Goal: Task Accomplishment & Management: Manage account settings

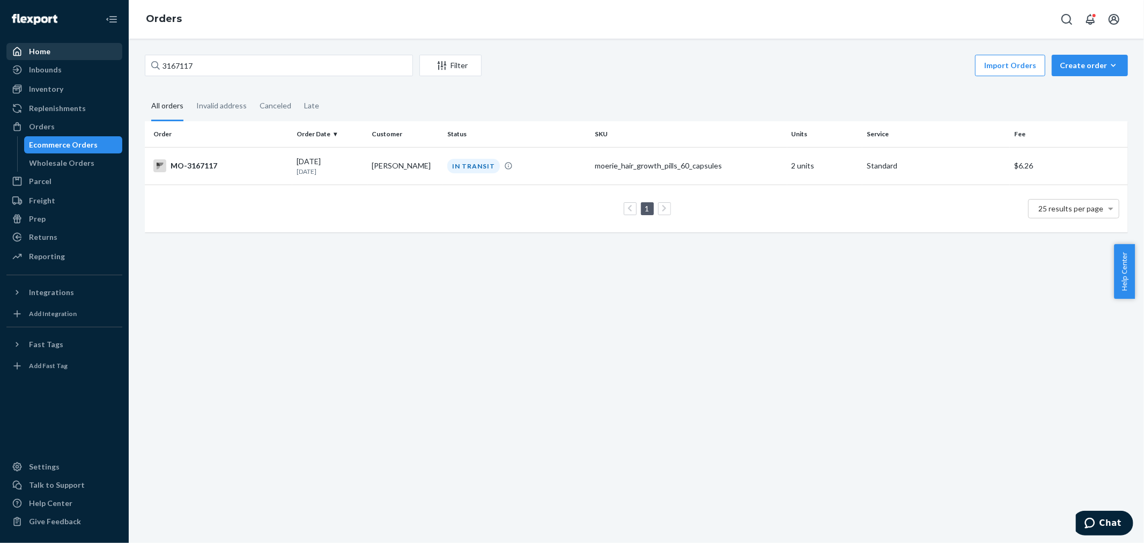
drag, startPoint x: 202, startPoint y: 66, endPoint x: 57, endPoint y: 51, distance: 145.5
click at [97, 60] on div "Home Inbounds Shipping Plans Problems Inventory Products Branded Packaging Repl…" at bounding box center [572, 271] width 1144 height 543
type input "[PERSON_NAME]"
click at [462, 162] on div "IN TRANSIT" at bounding box center [473, 166] width 53 height 14
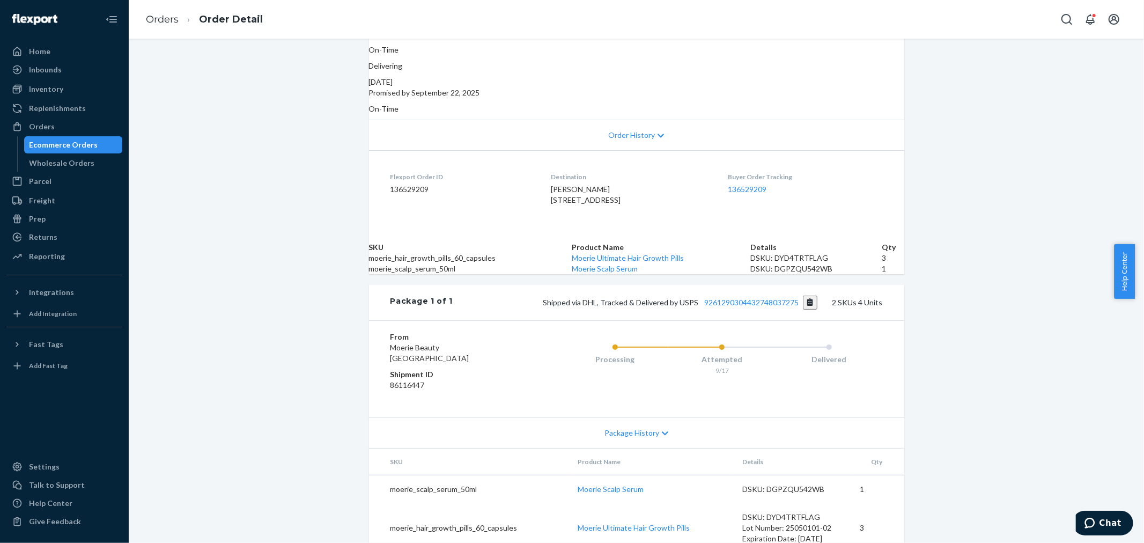
scroll to position [179, 0]
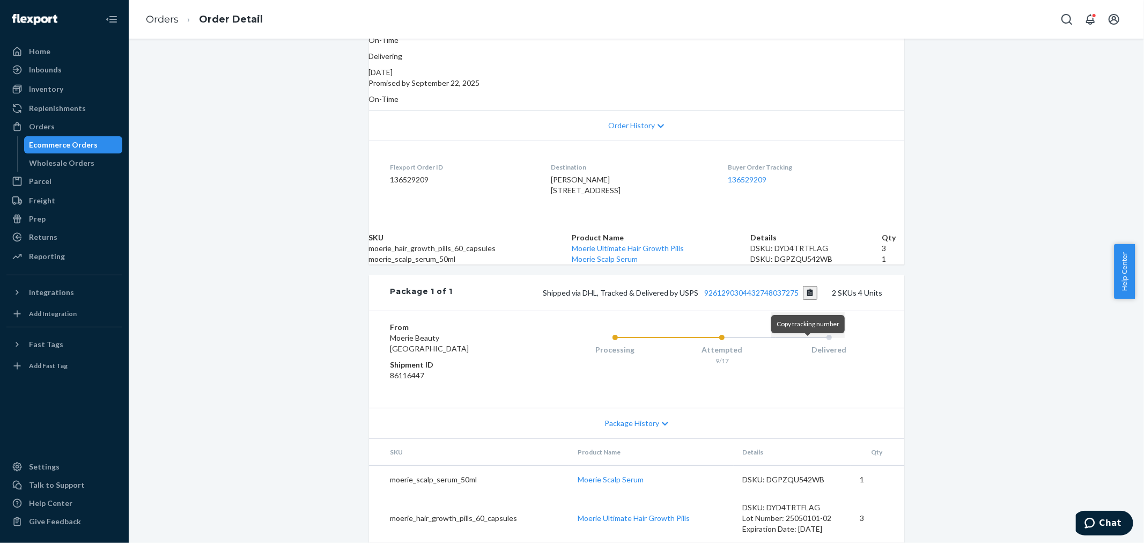
click at [807, 300] on button "Copy tracking number" at bounding box center [810, 293] width 14 height 14
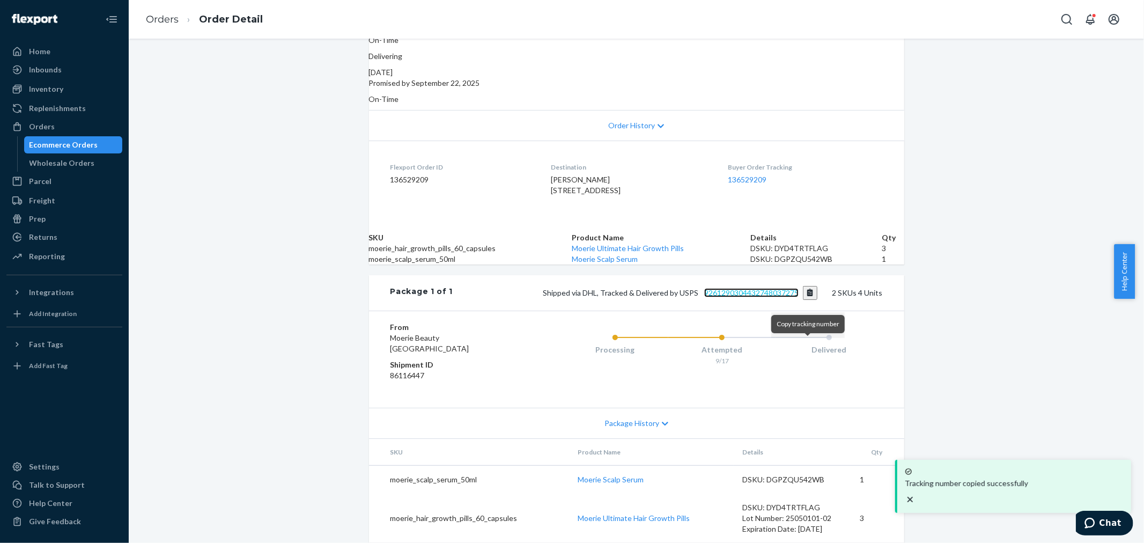
click at [785, 297] on link "9261290304432748037275" at bounding box center [751, 292] width 94 height 9
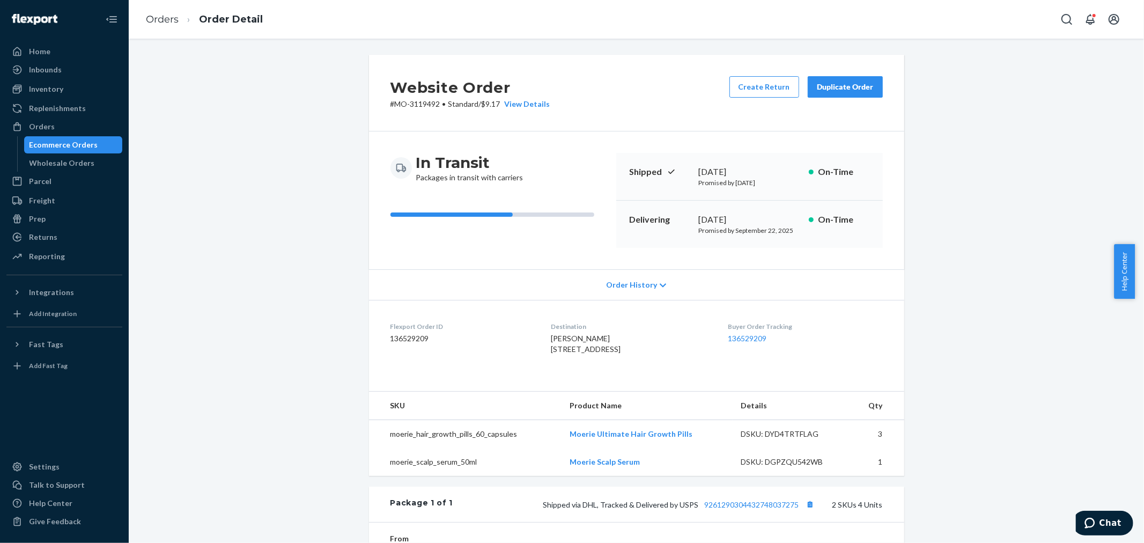
click at [844, 86] on div "Duplicate Order" at bounding box center [845, 86] width 57 height 11
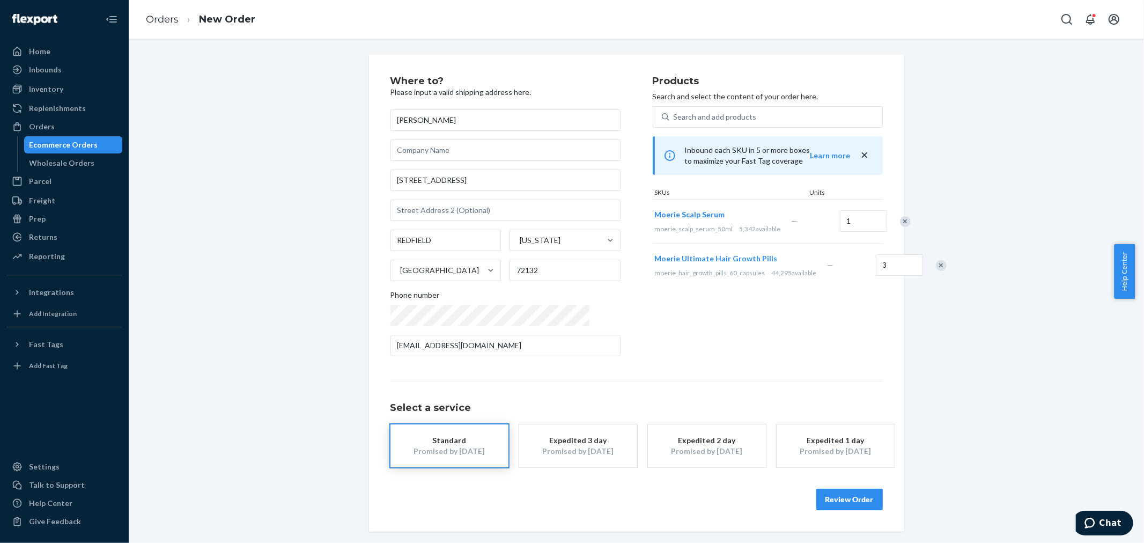
click at [715, 339] on div "Products Search and select the content of your order here. Search and add produ…" at bounding box center [768, 220] width 230 height 288
click at [850, 495] on button "Review Order" at bounding box center [849, 498] width 66 height 21
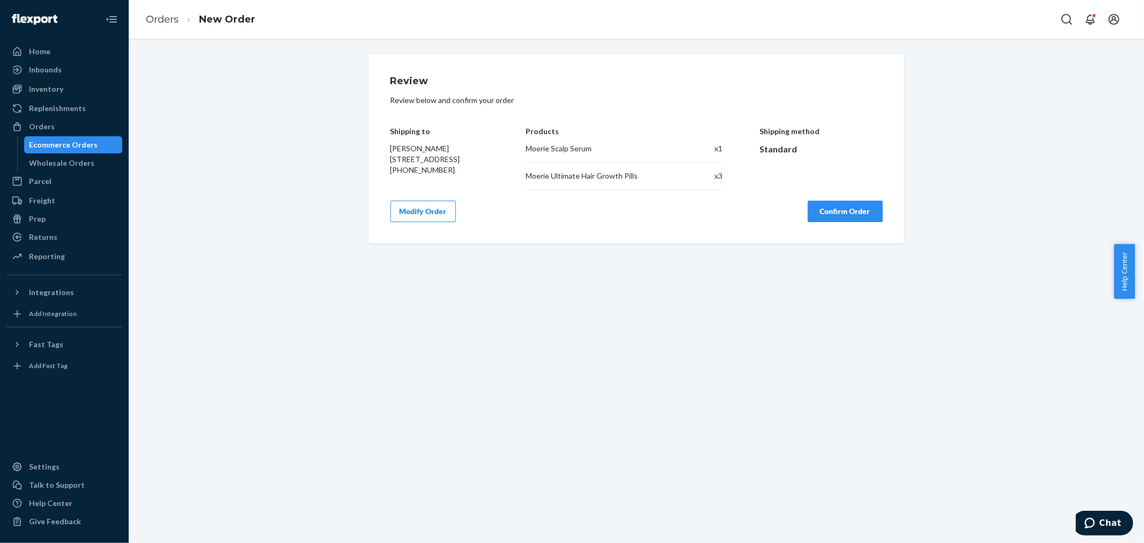
click at [827, 216] on button "Confirm Order" at bounding box center [844, 211] width 75 height 21
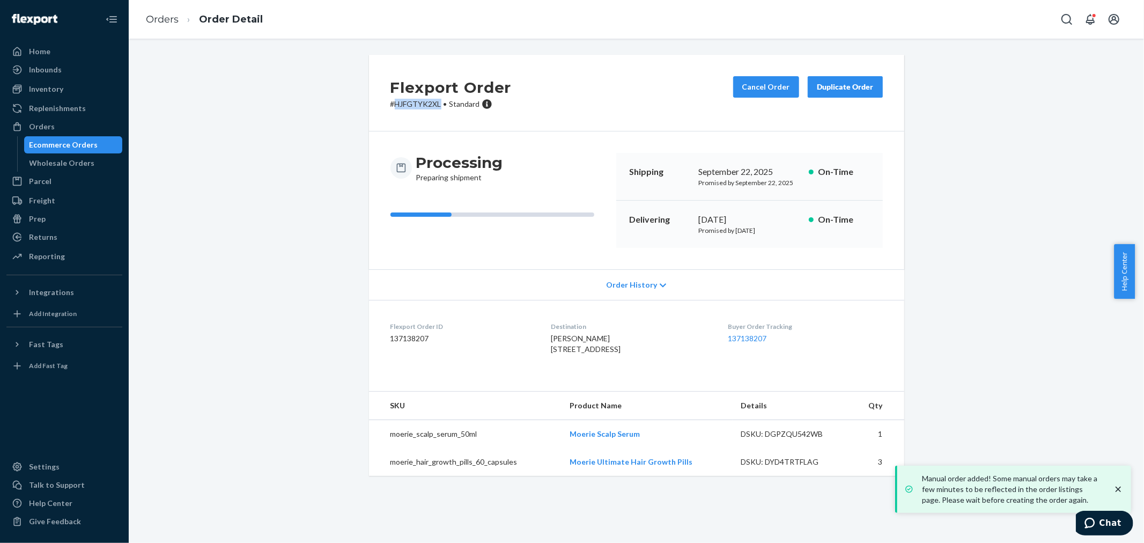
copy p "HJFGTYK2XL"
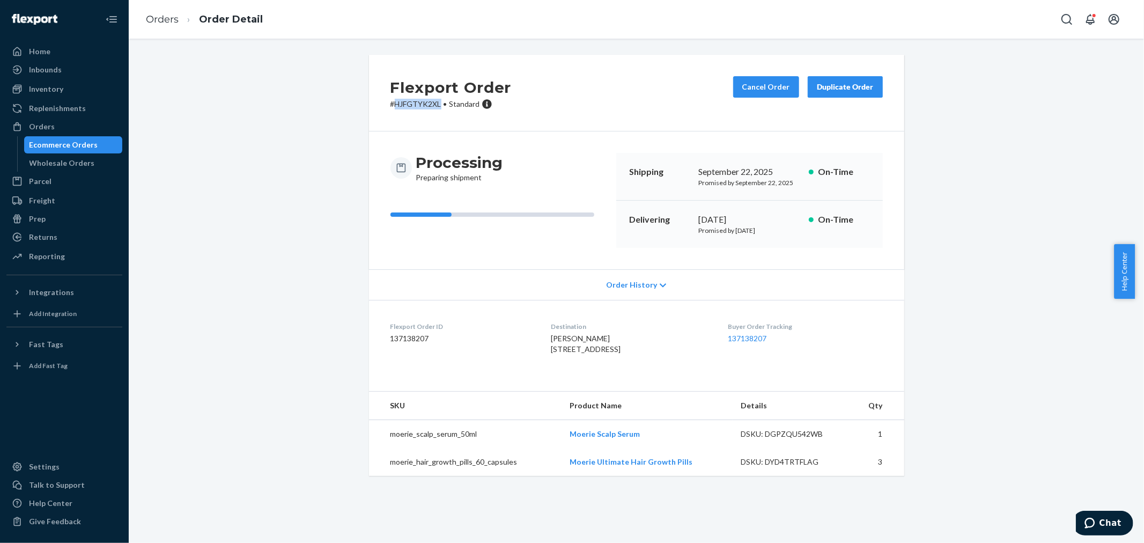
drag, startPoint x: 390, startPoint y: 103, endPoint x: 435, endPoint y: 104, distance: 44.5
click at [435, 104] on p "# HJFGTYK2XL • Standard" at bounding box center [450, 104] width 121 height 11
drag, startPoint x: 318, startPoint y: 116, endPoint x: 362, endPoint y: 106, distance: 45.3
click at [325, 113] on div "Flexport Order # HJFGTYK2XL • Standard Cancel Order Duplicate Order Processing …" at bounding box center [636, 272] width 999 height 434
click at [70, 125] on div "Orders" at bounding box center [65, 126] width 114 height 15
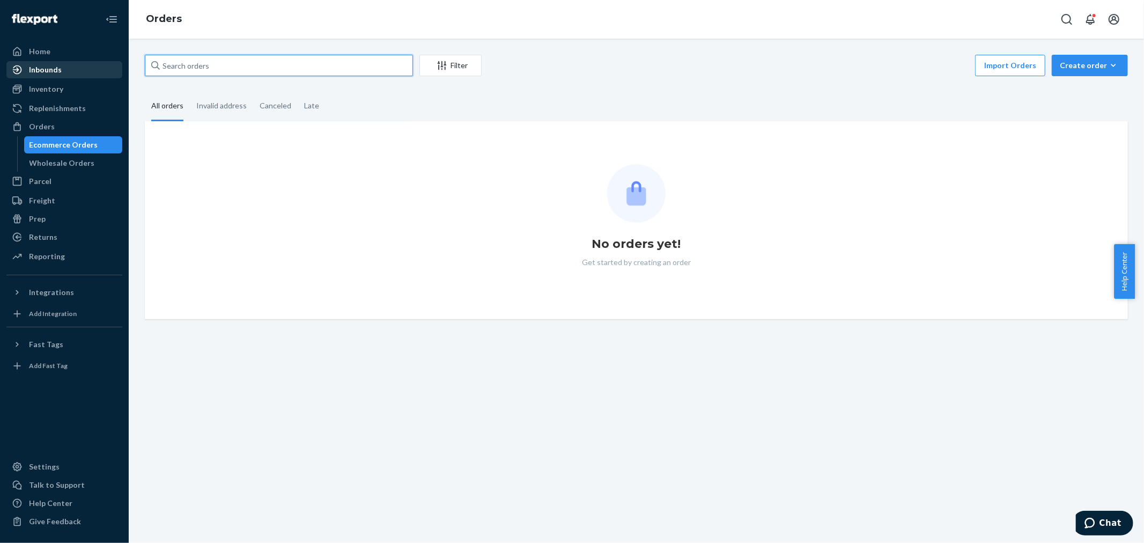
drag, startPoint x: 229, startPoint y: 61, endPoint x: 93, endPoint y: 72, distance: 136.6
click at [107, 73] on div "Home Inbounds Shipping Plans Problems Inventory Products Branded Packaging Repl…" at bounding box center [572, 271] width 1144 height 543
paste input "[PERSON_NAME]"
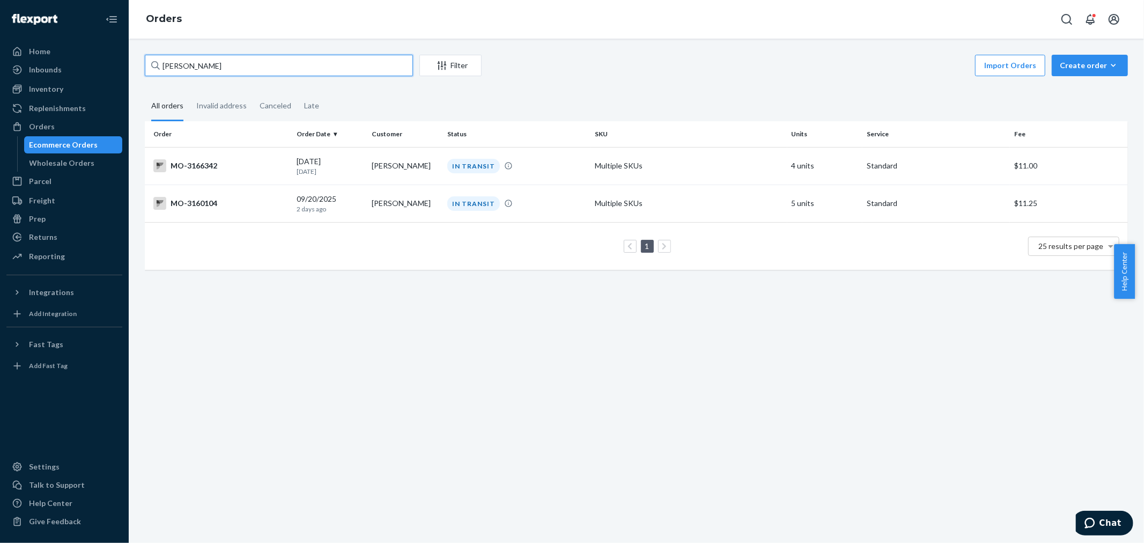
type input "[PERSON_NAME]"
click at [582, 68] on div "Import Orders Create order Ecommerce order Removal order" at bounding box center [808, 67] width 640 height 24
click at [270, 176] on td "MO-3166342" at bounding box center [218, 166] width 147 height 38
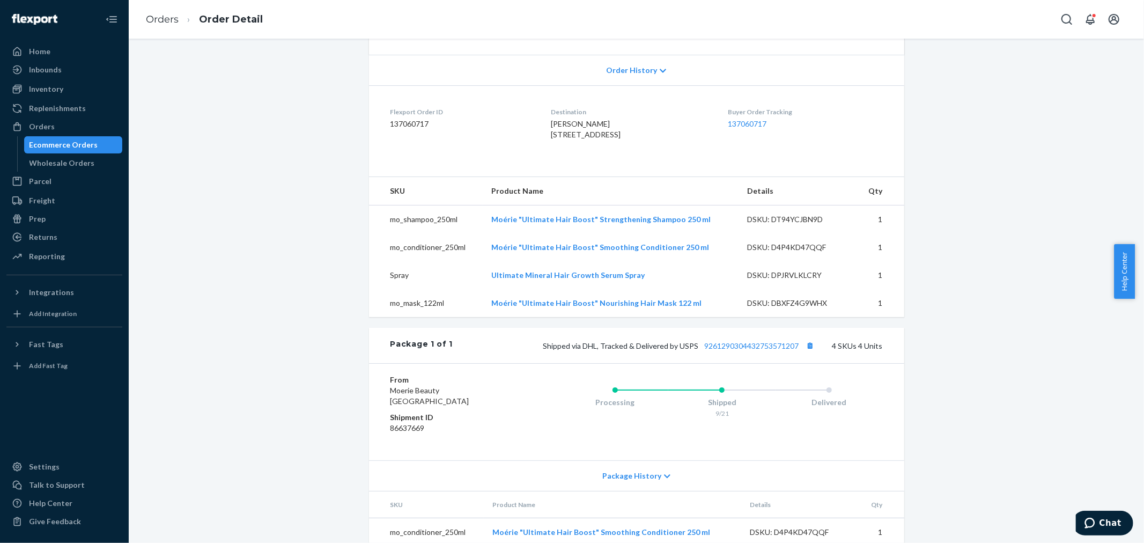
scroll to position [238, 0]
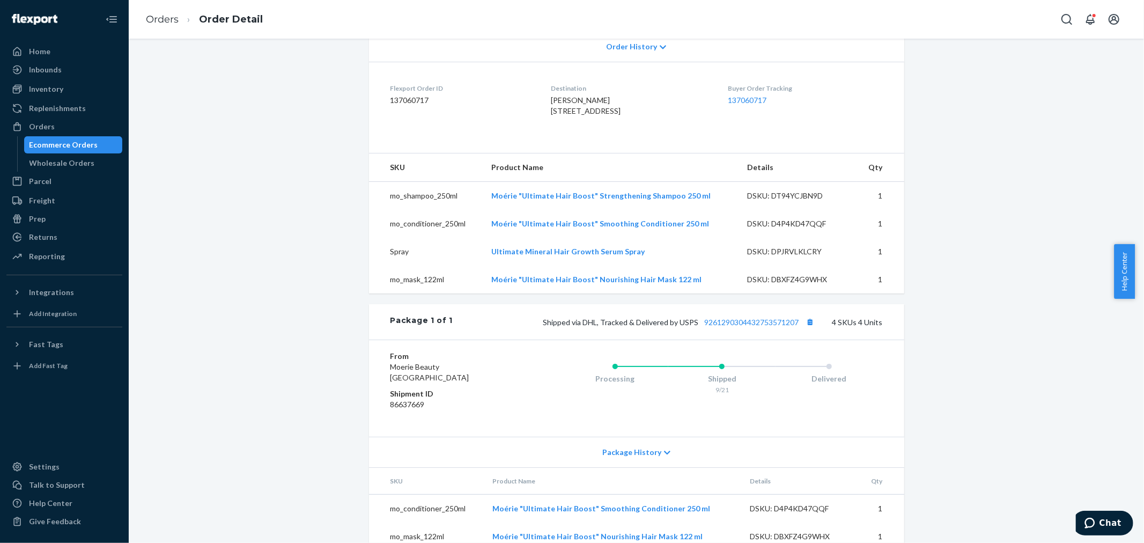
click at [306, 279] on div "Website Order # MO-3166342 • Standard / $11.00 View Details Create Return Dupli…" at bounding box center [636, 218] width 999 height 802
click at [805, 329] on button "Copy tracking number" at bounding box center [810, 322] width 14 height 14
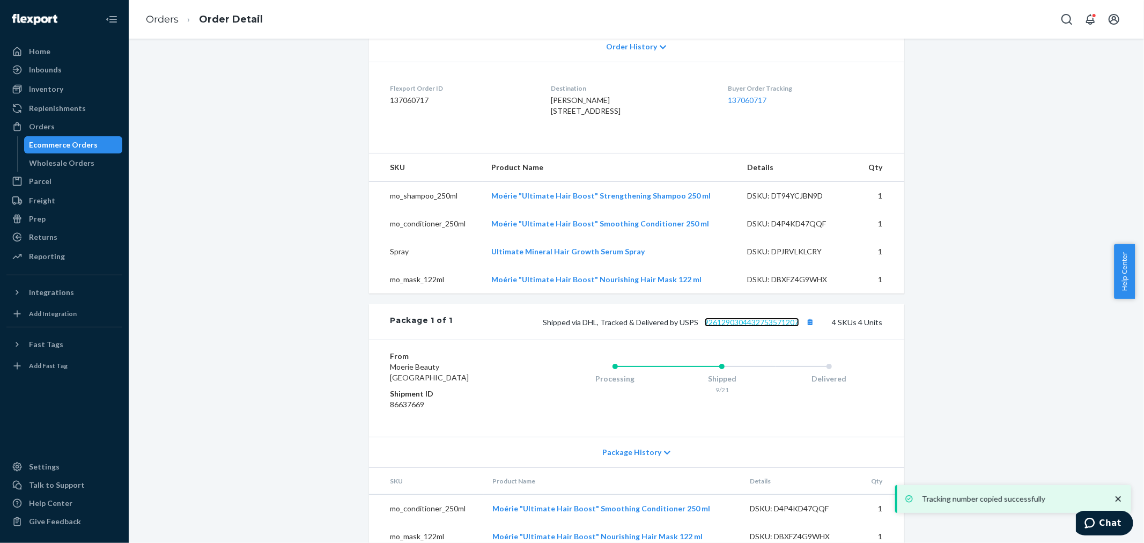
click at [780, 327] on link "9261290304432753571207" at bounding box center [752, 321] width 94 height 9
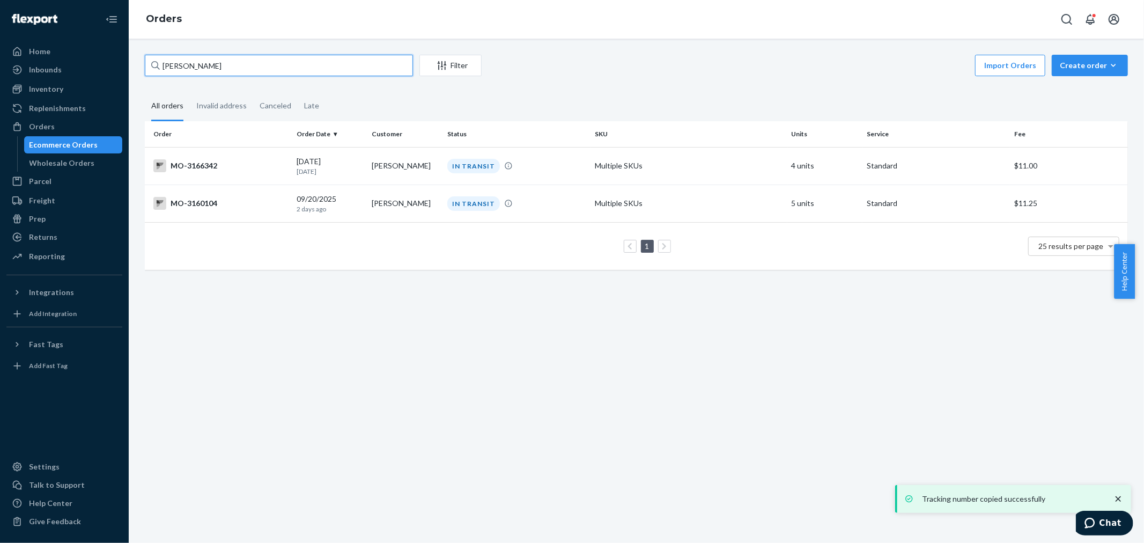
drag, startPoint x: 242, startPoint y: 60, endPoint x: 3, endPoint y: 70, distance: 239.9
click at [34, 73] on div "Home Inbounds Shipping Plans Problems Inventory Products Branded Packaging Repl…" at bounding box center [572, 271] width 1144 height 543
paste input "3159436"
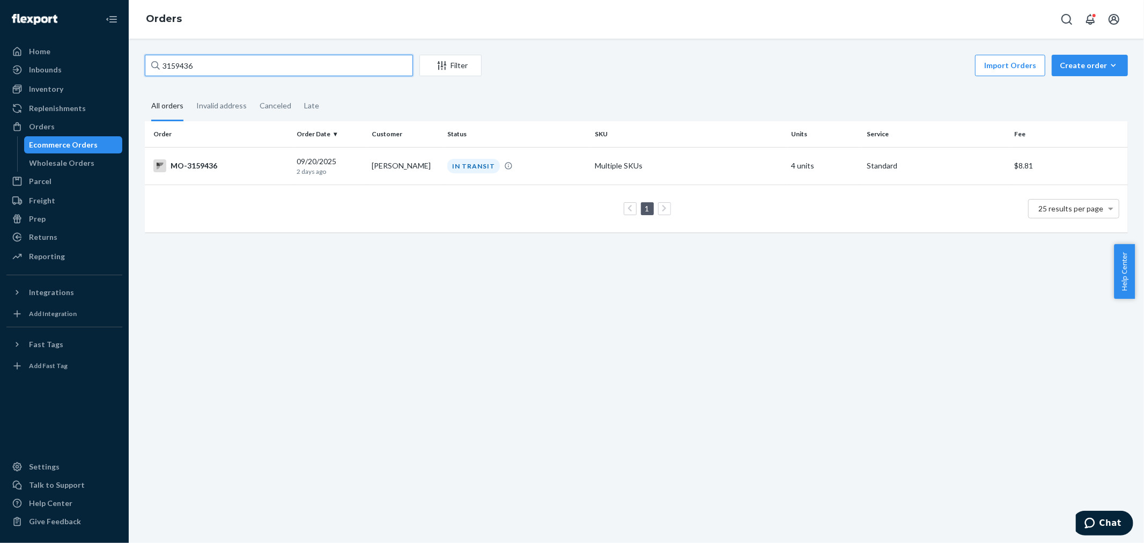
type input "3159436"
click at [448, 165] on div "IN TRANSIT" at bounding box center [473, 166] width 53 height 14
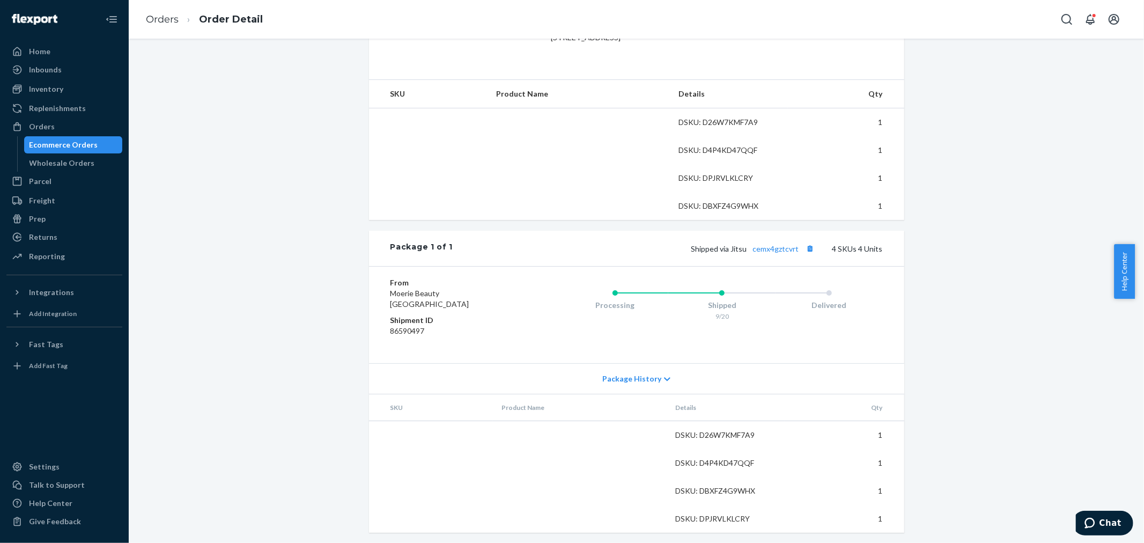
scroll to position [336, 0]
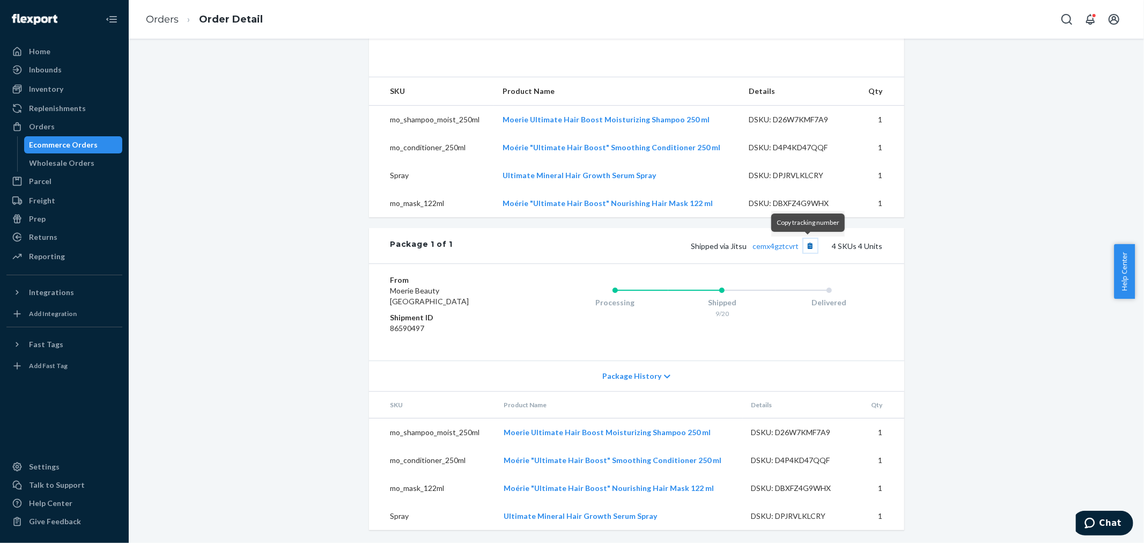
click at [805, 248] on button "Copy tracking number" at bounding box center [810, 246] width 14 height 14
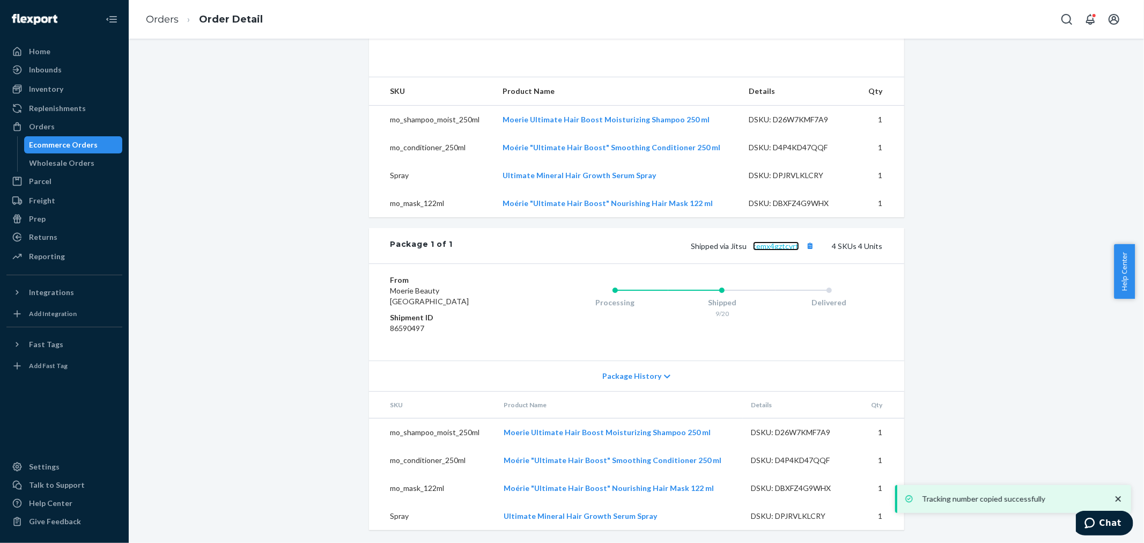
click at [775, 247] on link "cemx4gztcvrt" at bounding box center [776, 245] width 46 height 9
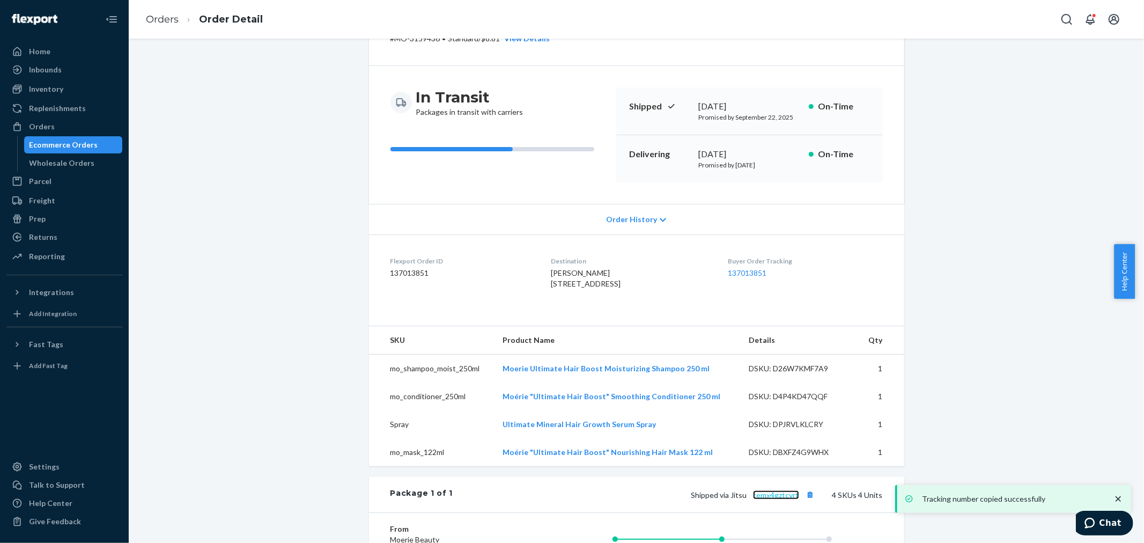
scroll to position [0, 0]
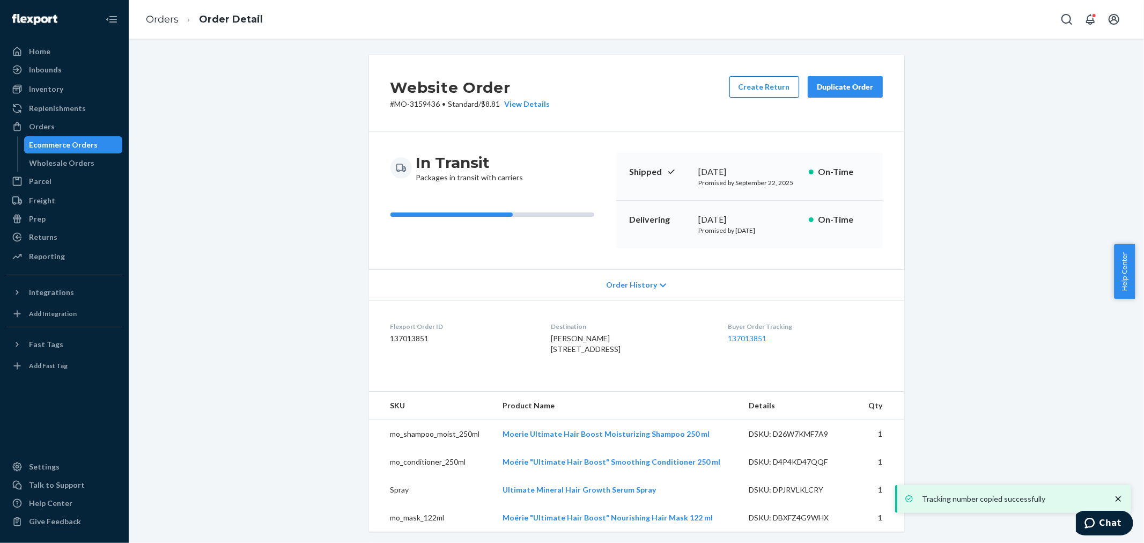
click at [747, 82] on button "Create Return" at bounding box center [764, 86] width 70 height 21
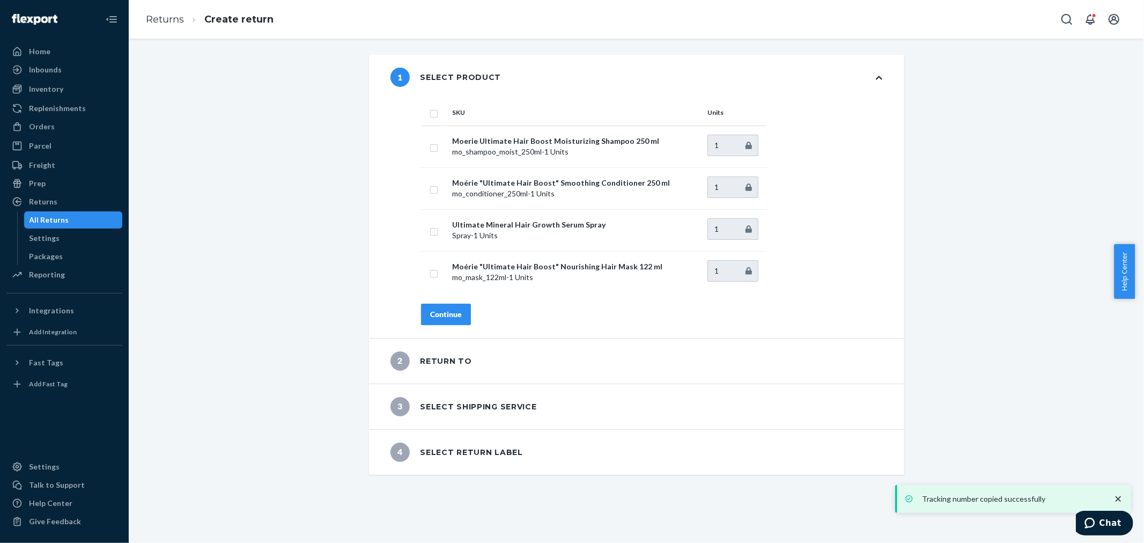
click at [430, 112] on input "checkbox" at bounding box center [433, 112] width 9 height 11
checkbox input "true"
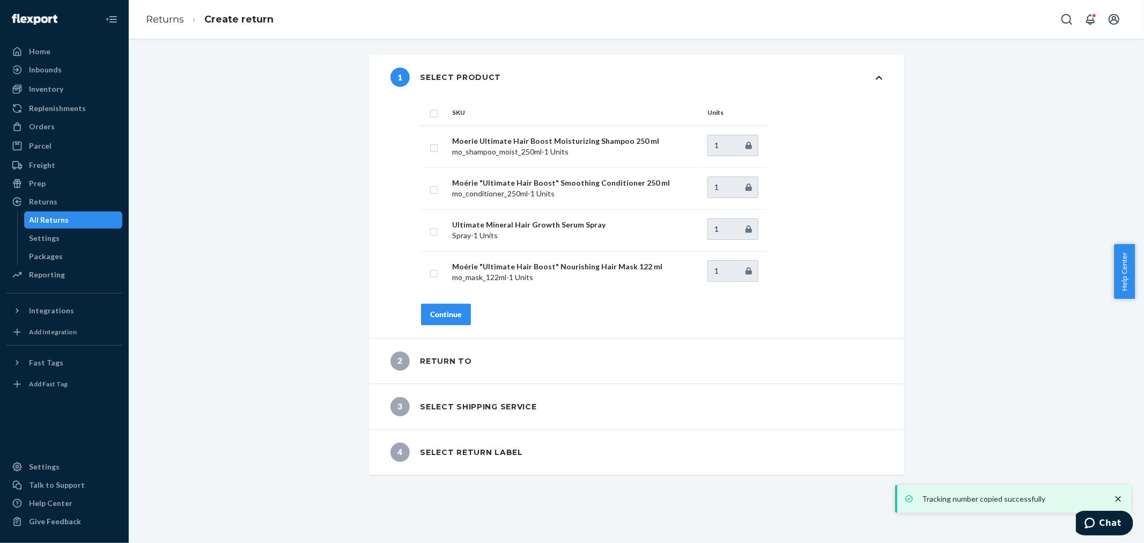
checkbox input "true"
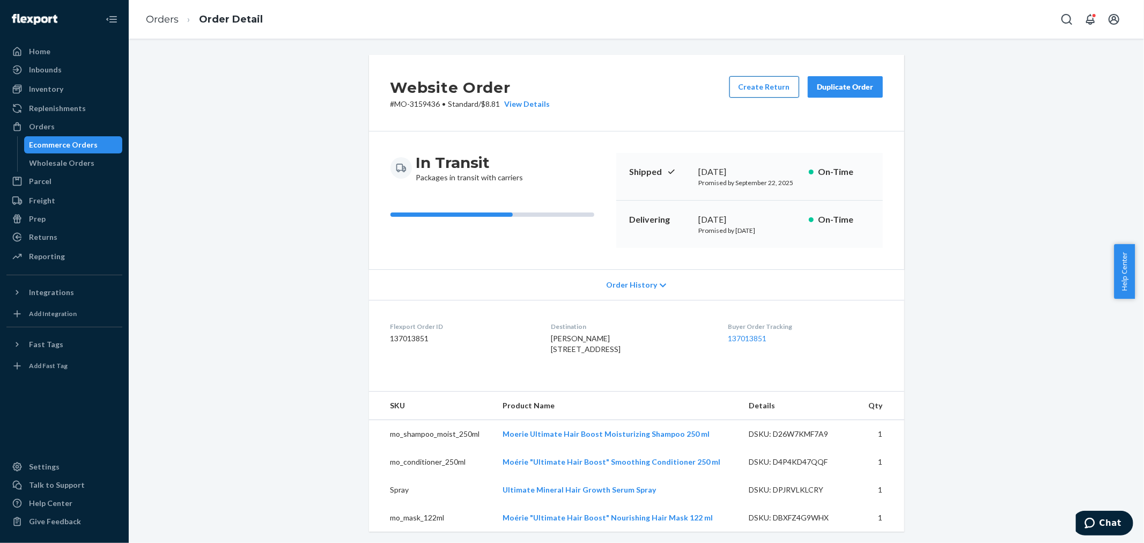
click at [748, 90] on button "Create Return" at bounding box center [764, 86] width 70 height 21
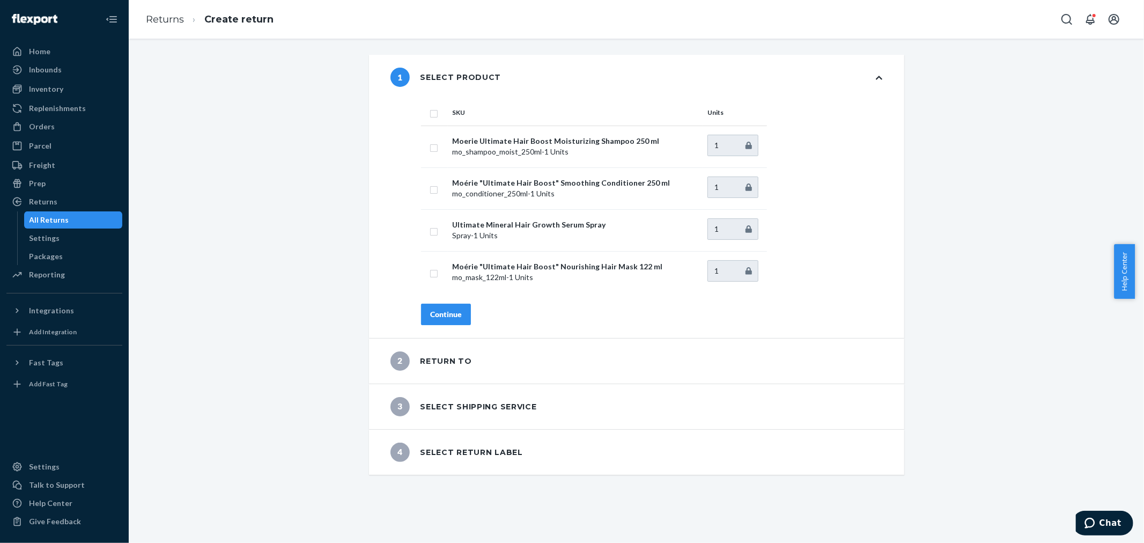
click at [429, 111] on input "checkbox" at bounding box center [433, 112] width 9 height 11
checkbox input "true"
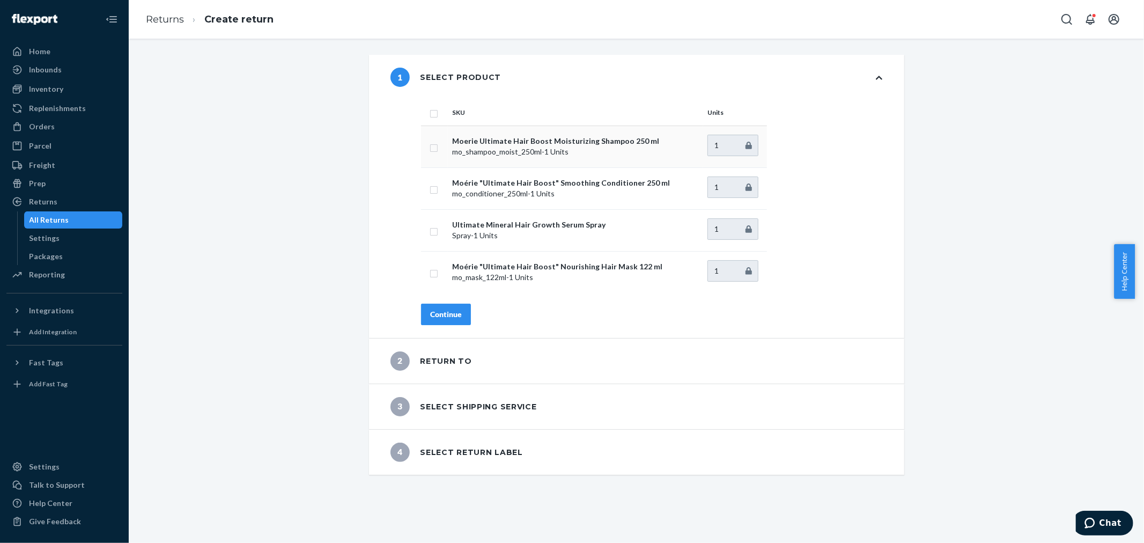
checkbox input "true"
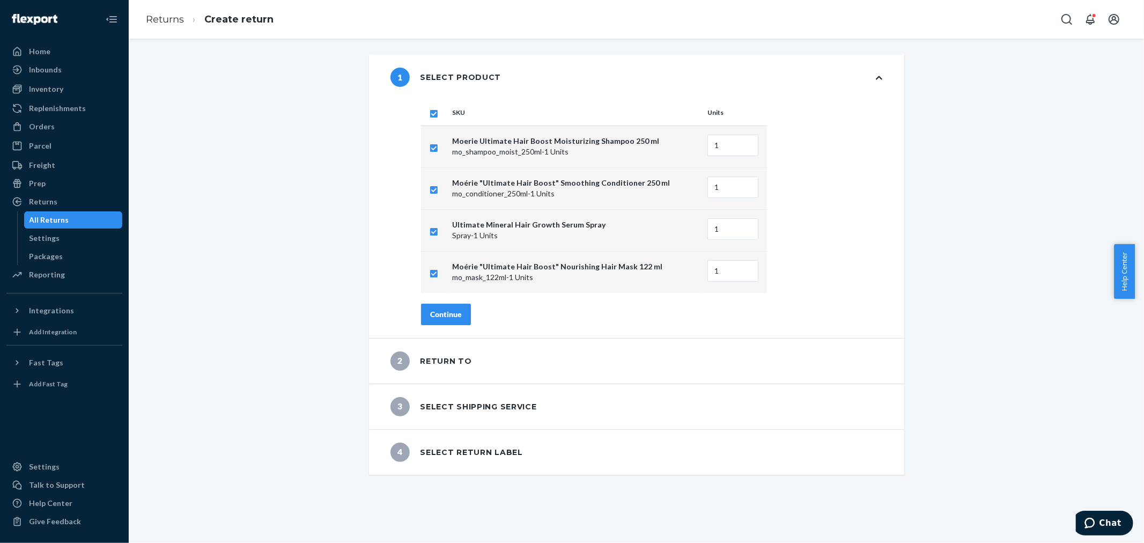
drag, startPoint x: 427, startPoint y: 313, endPoint x: 421, endPoint y: 309, distance: 6.9
click at [430, 313] on div "Continue" at bounding box center [446, 314] width 32 height 11
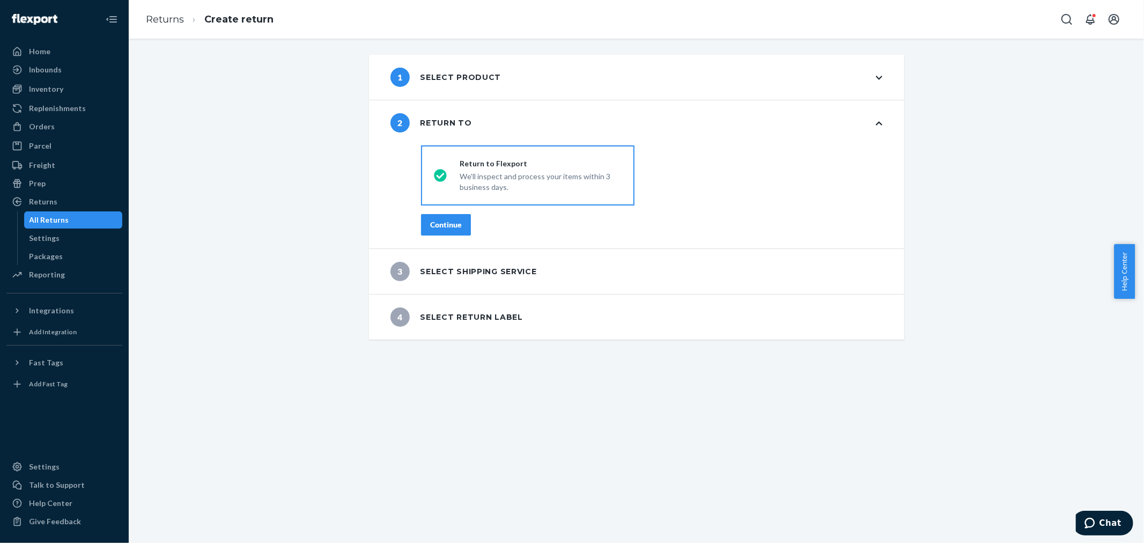
click at [439, 214] on button "Continue" at bounding box center [446, 224] width 50 height 21
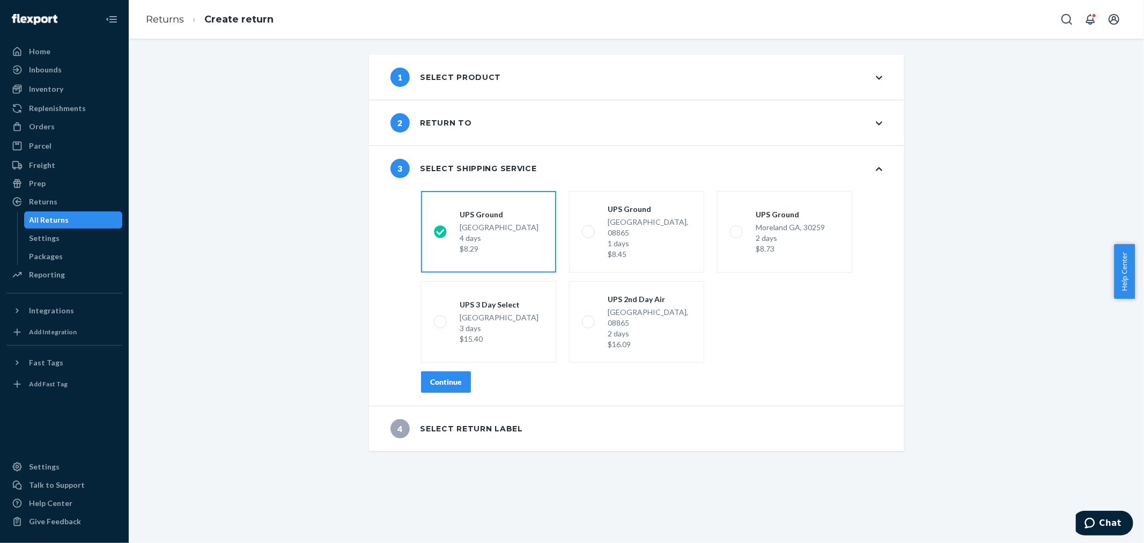
click at [447, 376] on div "Continue" at bounding box center [446, 381] width 32 height 11
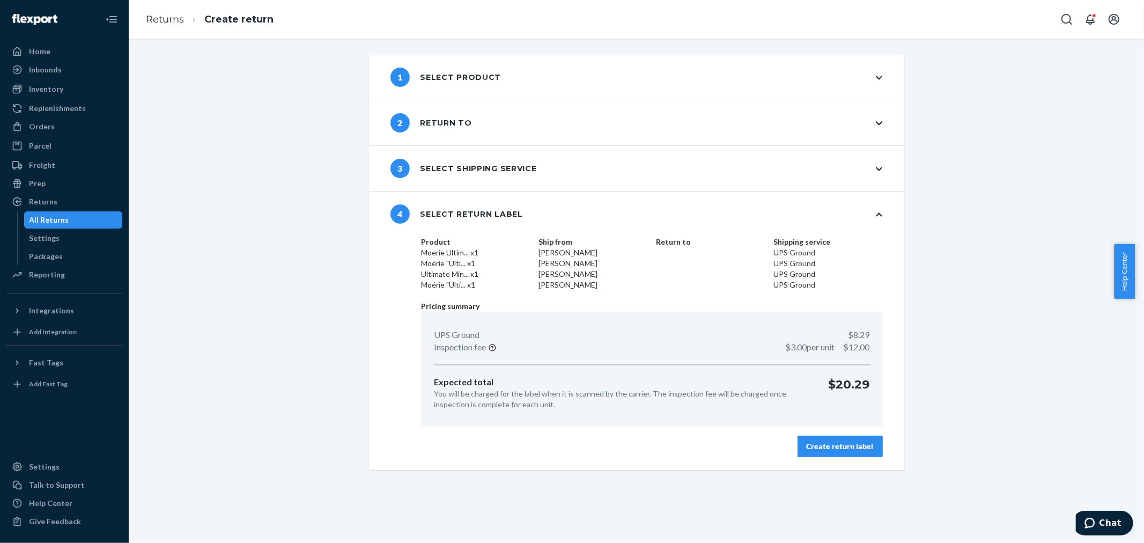
click at [826, 446] on div "Create return label" at bounding box center [839, 446] width 67 height 11
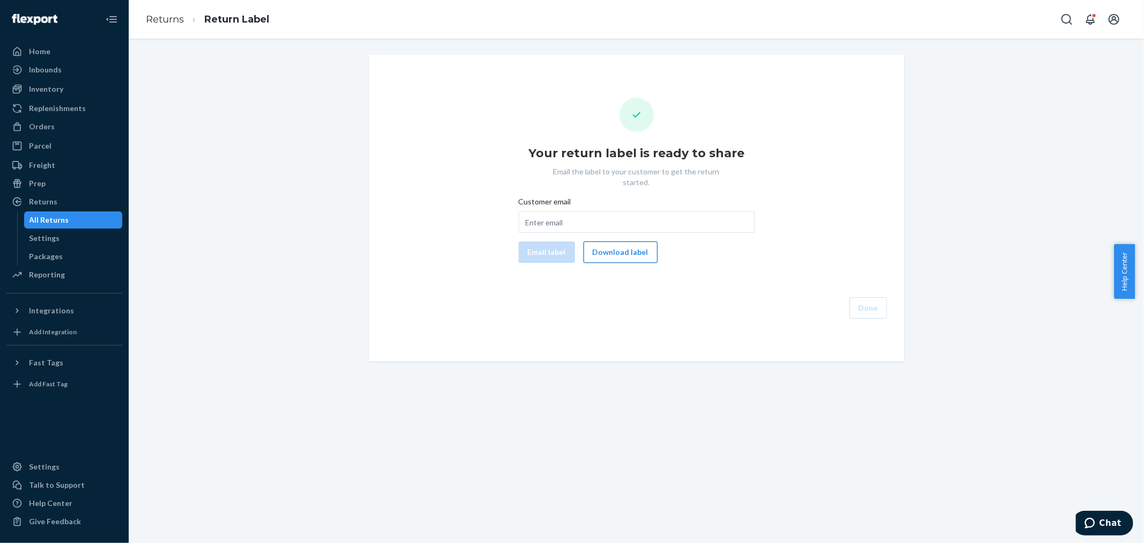
click at [628, 244] on button "Download label" at bounding box center [620, 251] width 74 height 21
